Goal: Find specific page/section: Find specific page/section

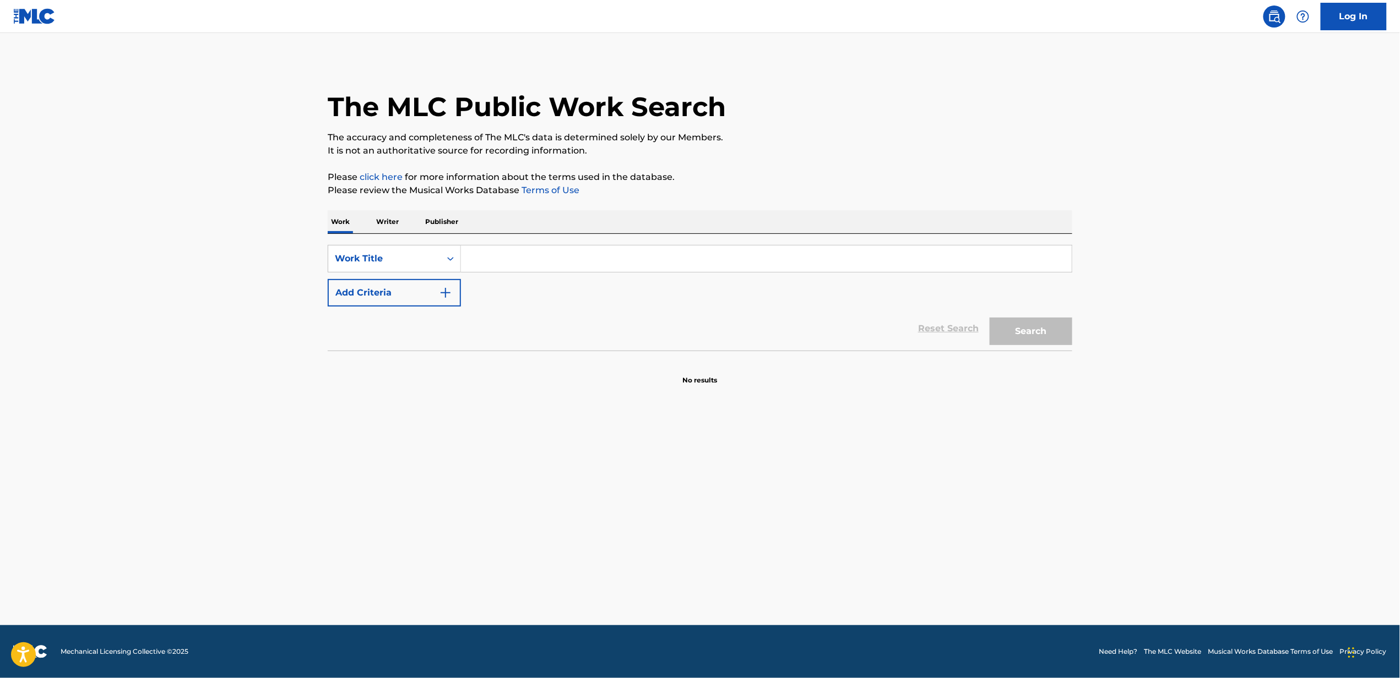
click at [468, 256] on input "Search Form" at bounding box center [766, 259] width 611 height 26
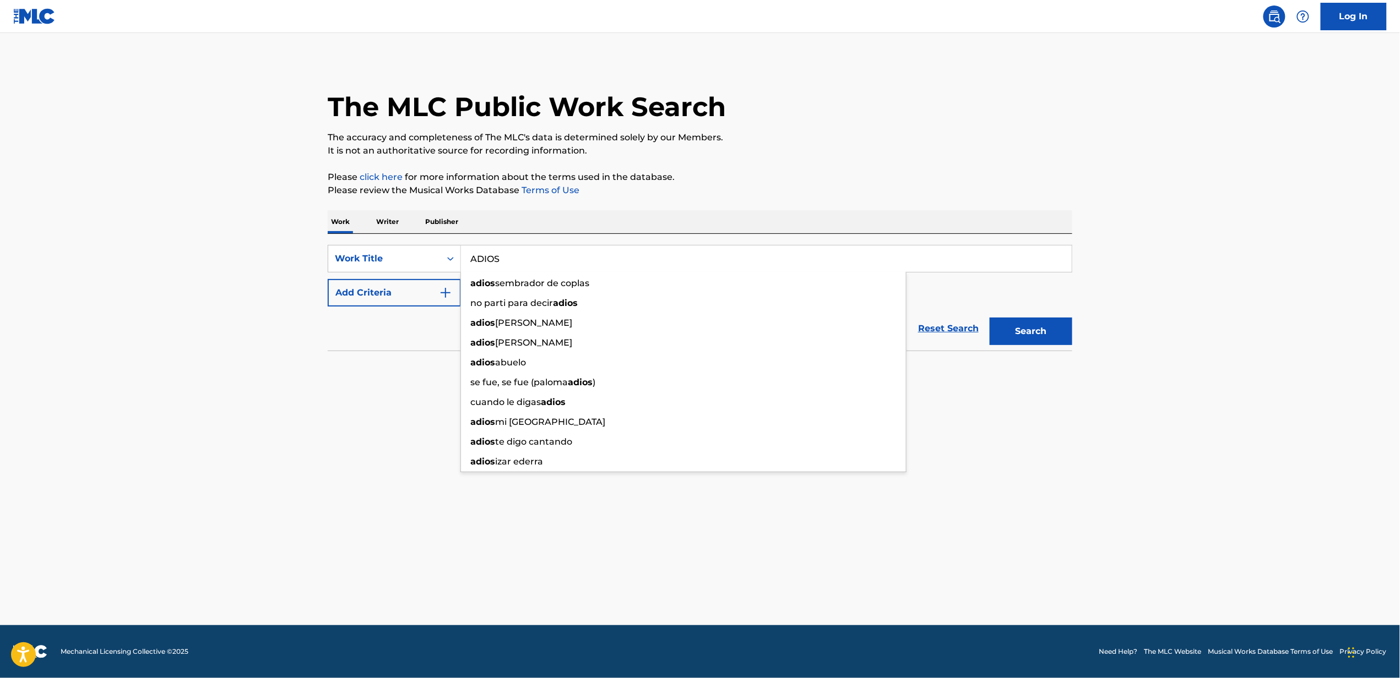
type input "ADIOS"
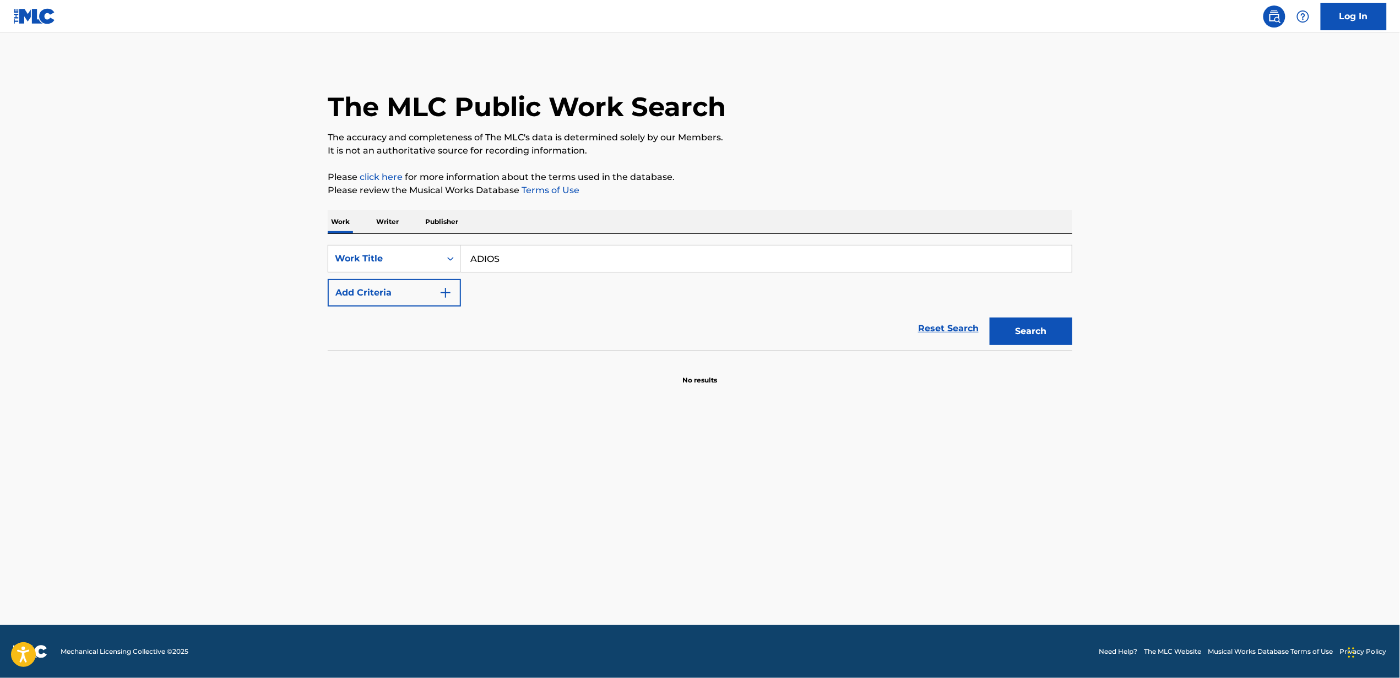
click at [433, 291] on button "Add Criteria" at bounding box center [394, 293] width 133 height 28
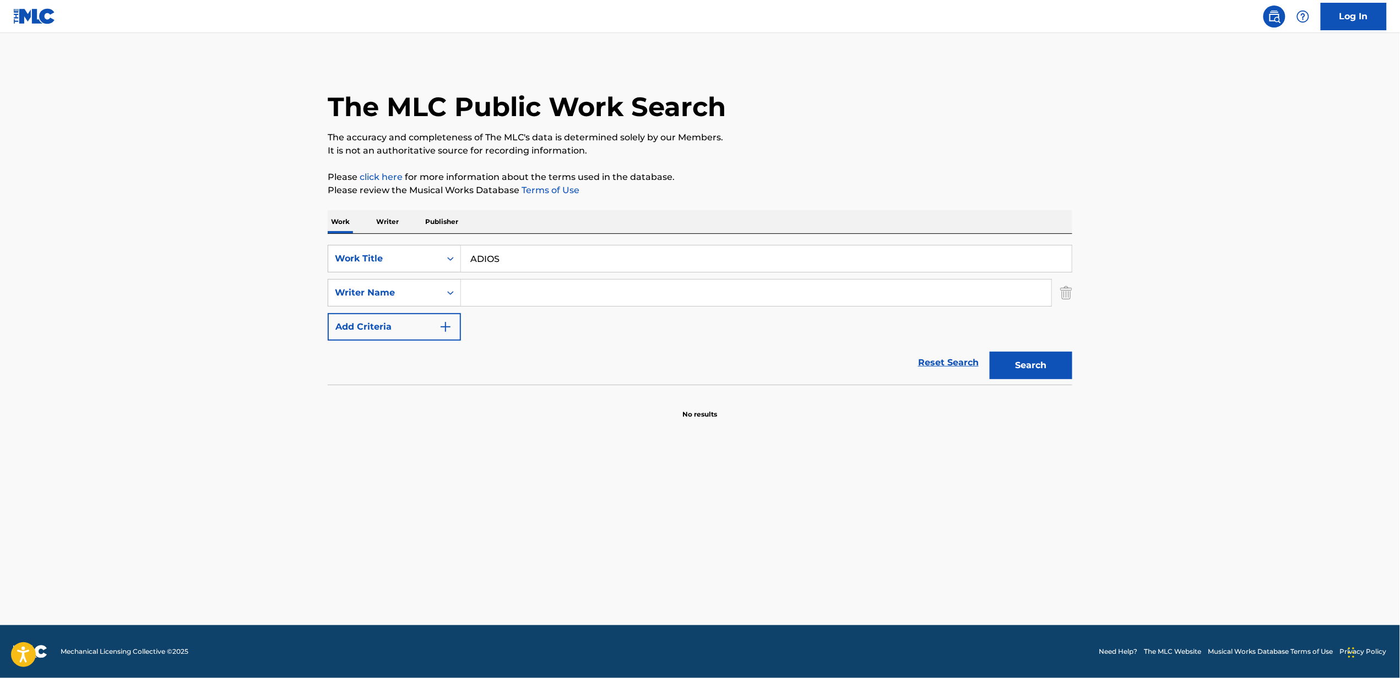
click at [467, 293] on input "Search Form" at bounding box center [756, 293] width 590 height 26
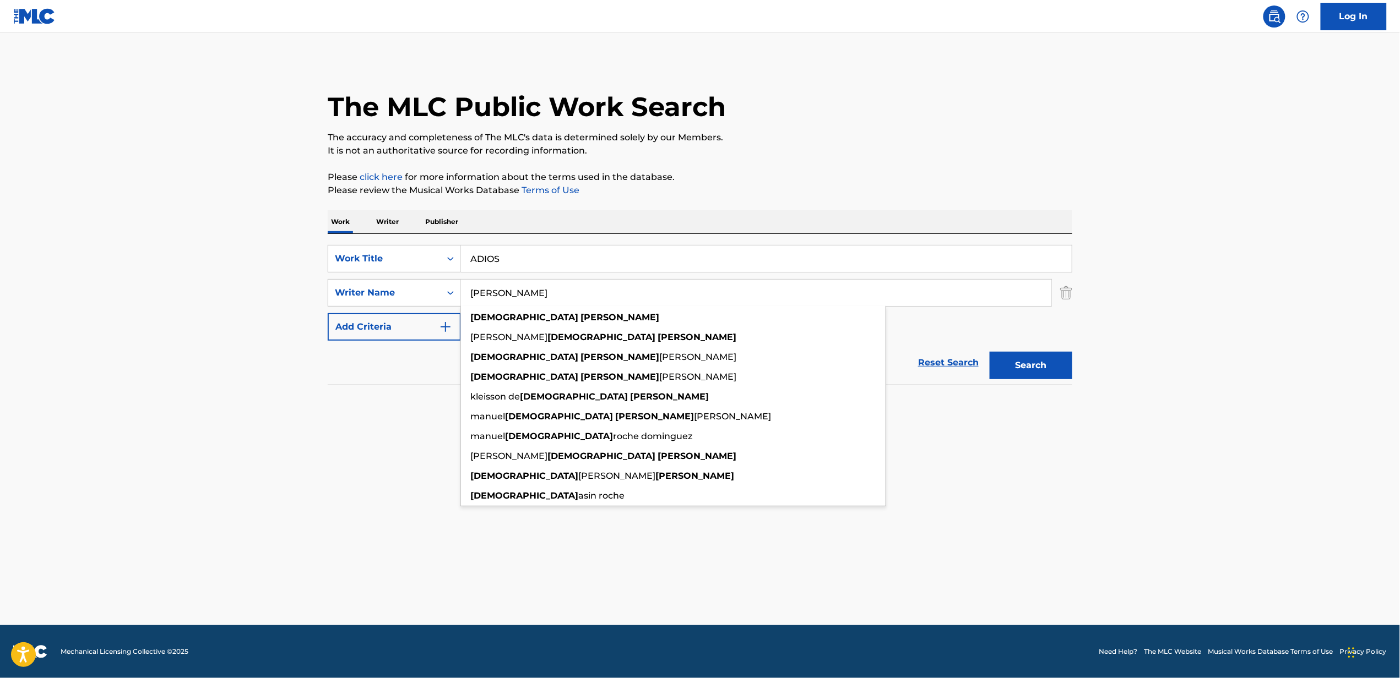
type input "[PERSON_NAME]"
click at [990, 352] on button "Search" at bounding box center [1031, 366] width 83 height 28
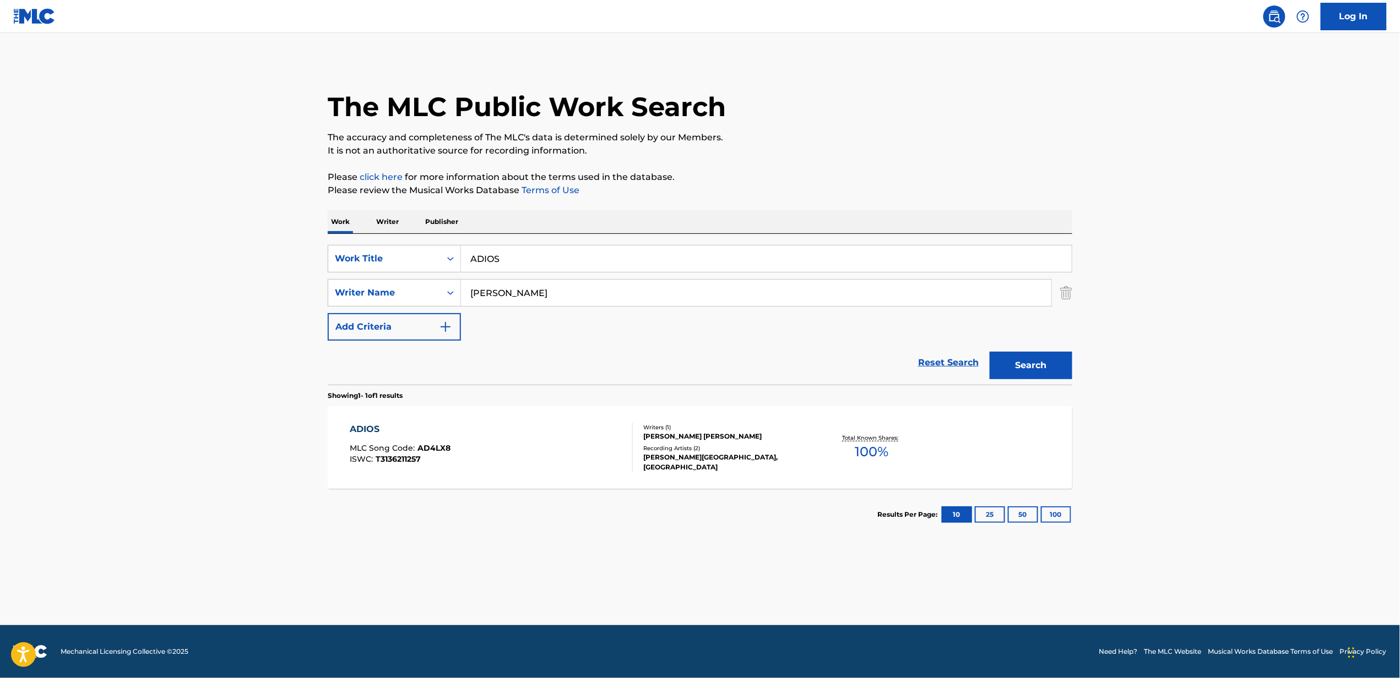
click at [357, 434] on div "ADIOS" at bounding box center [400, 429] width 101 height 13
